Goal: Information Seeking & Learning: Learn about a topic

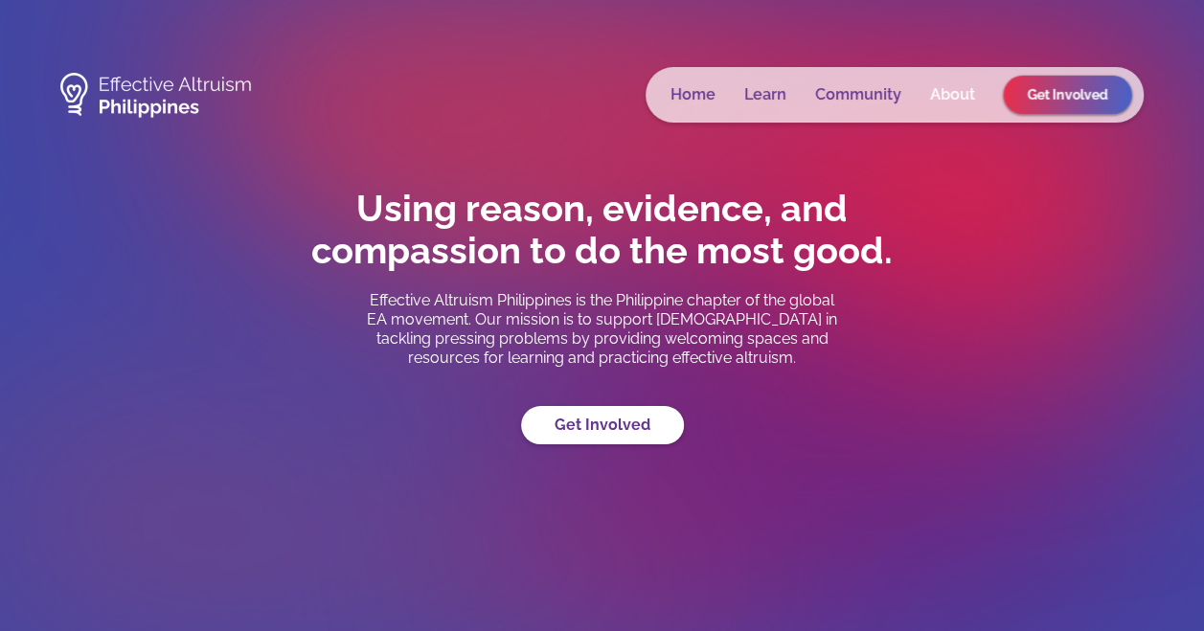
click at [937, 90] on link "About" at bounding box center [952, 94] width 45 height 19
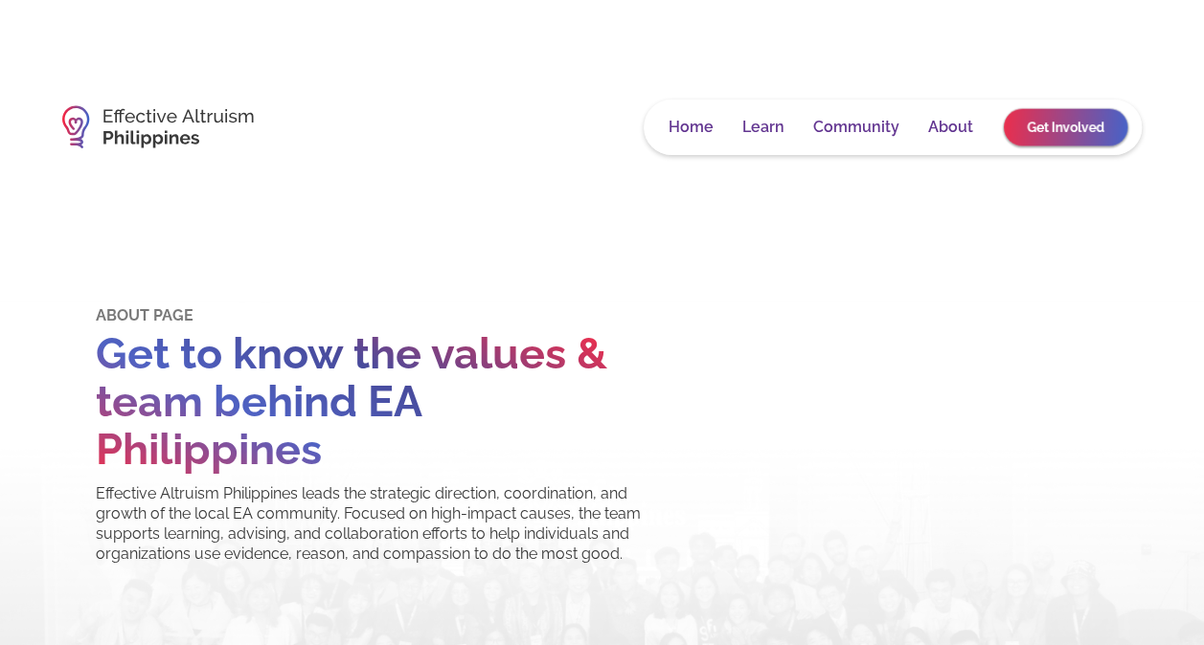
click at [1031, 132] on link "Get Involved" at bounding box center [1065, 126] width 124 height 37
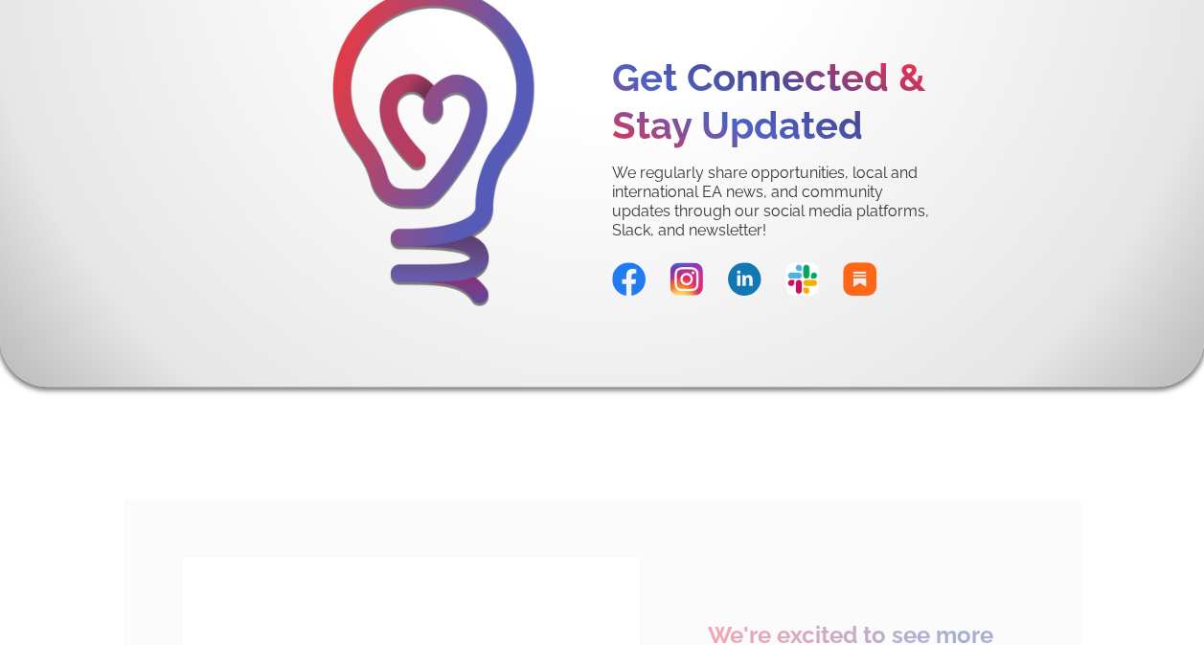
scroll to position [4022, 0]
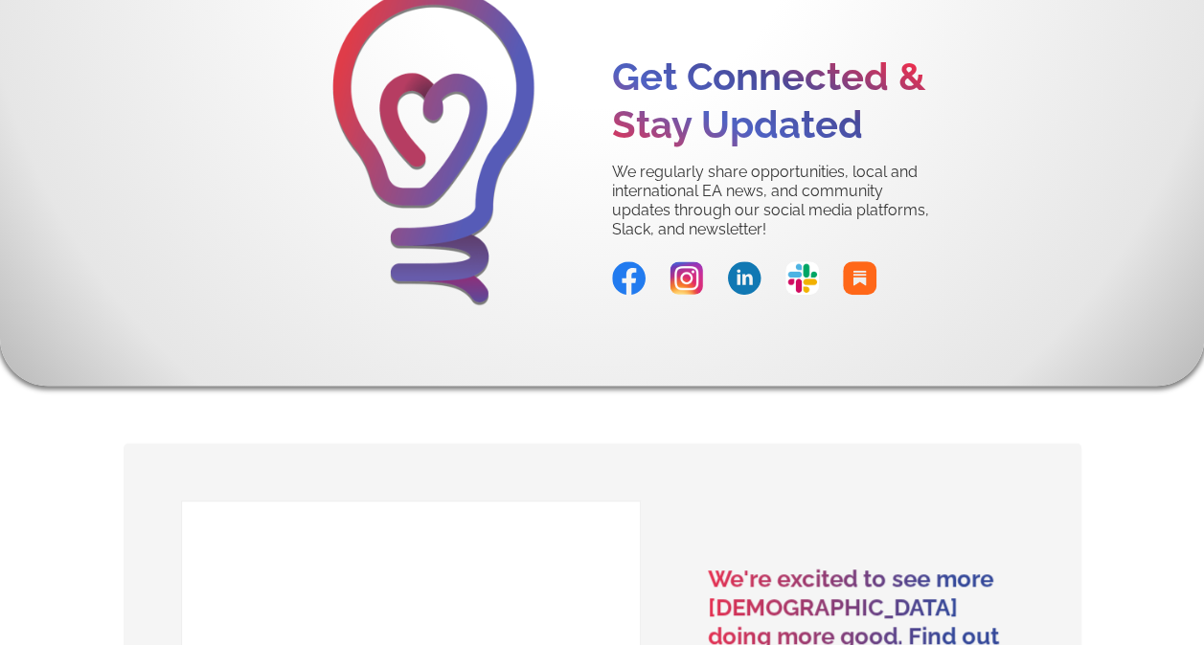
click at [798, 283] on img at bounding box center [802, 278] width 34 height 34
